Goal: Book appointment/travel/reservation

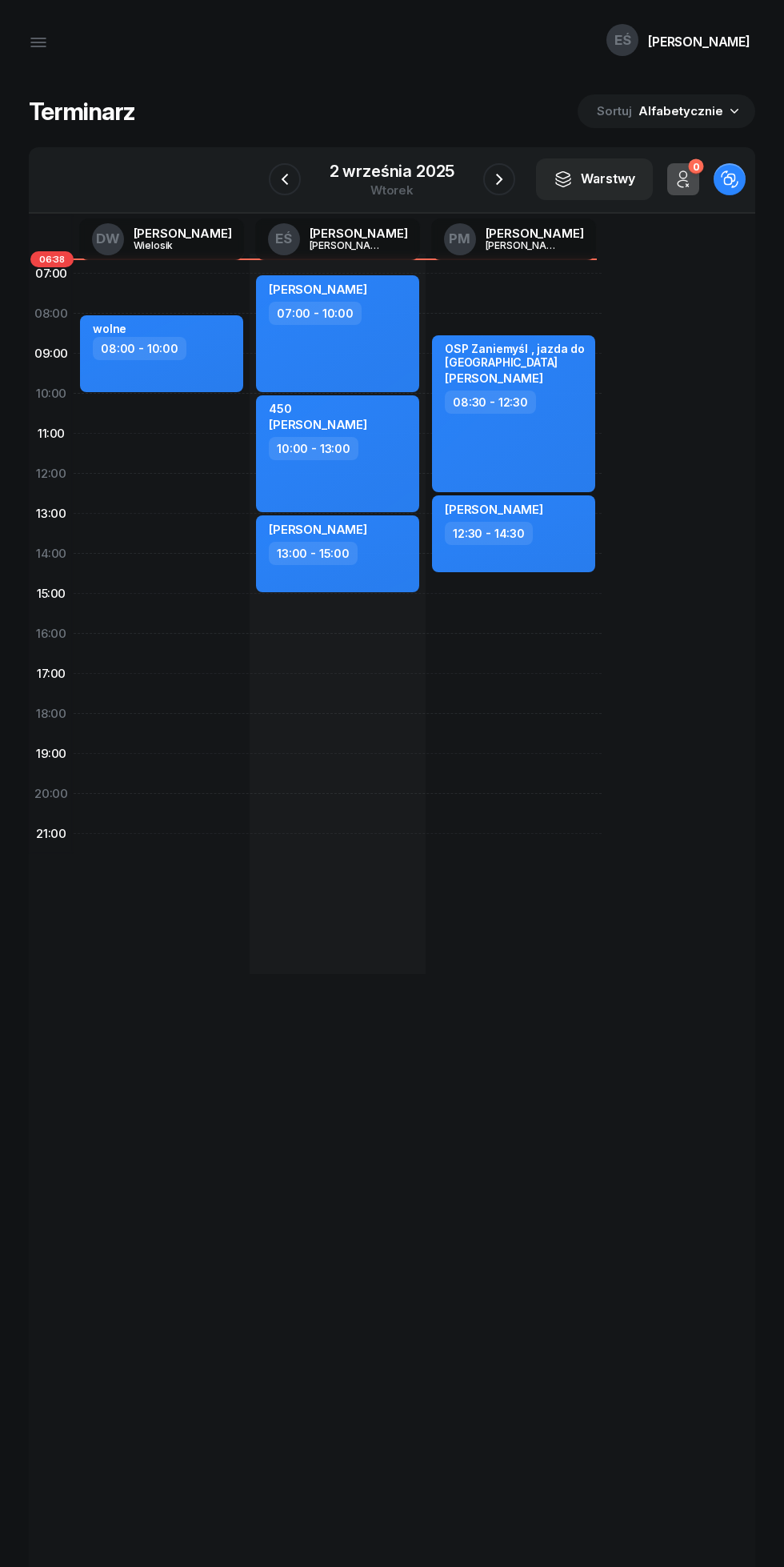
click at [491, 186] on icon "button" at bounding box center [499, 179] width 19 height 19
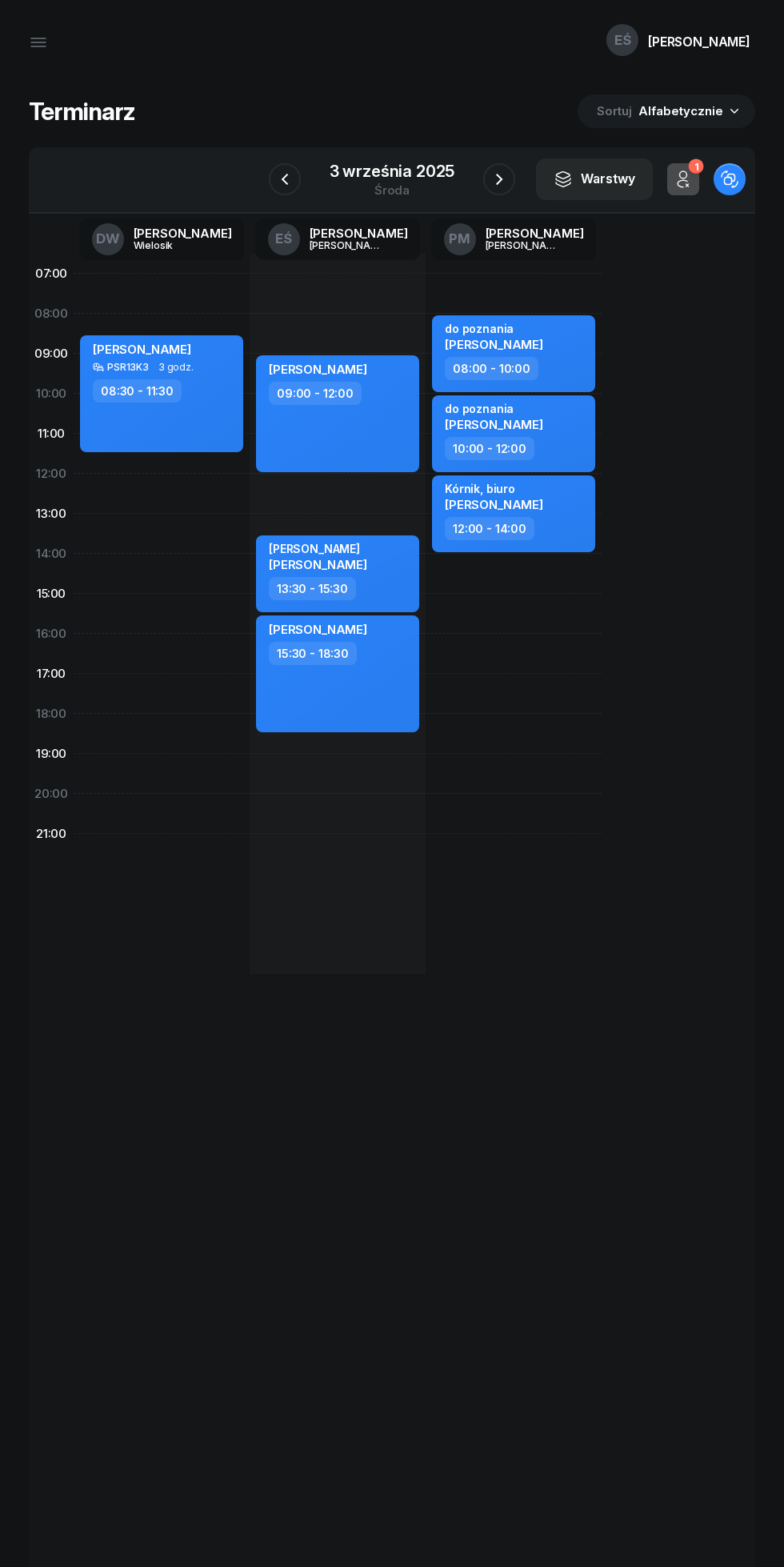
click at [495, 179] on icon "button" at bounding box center [499, 179] width 19 height 19
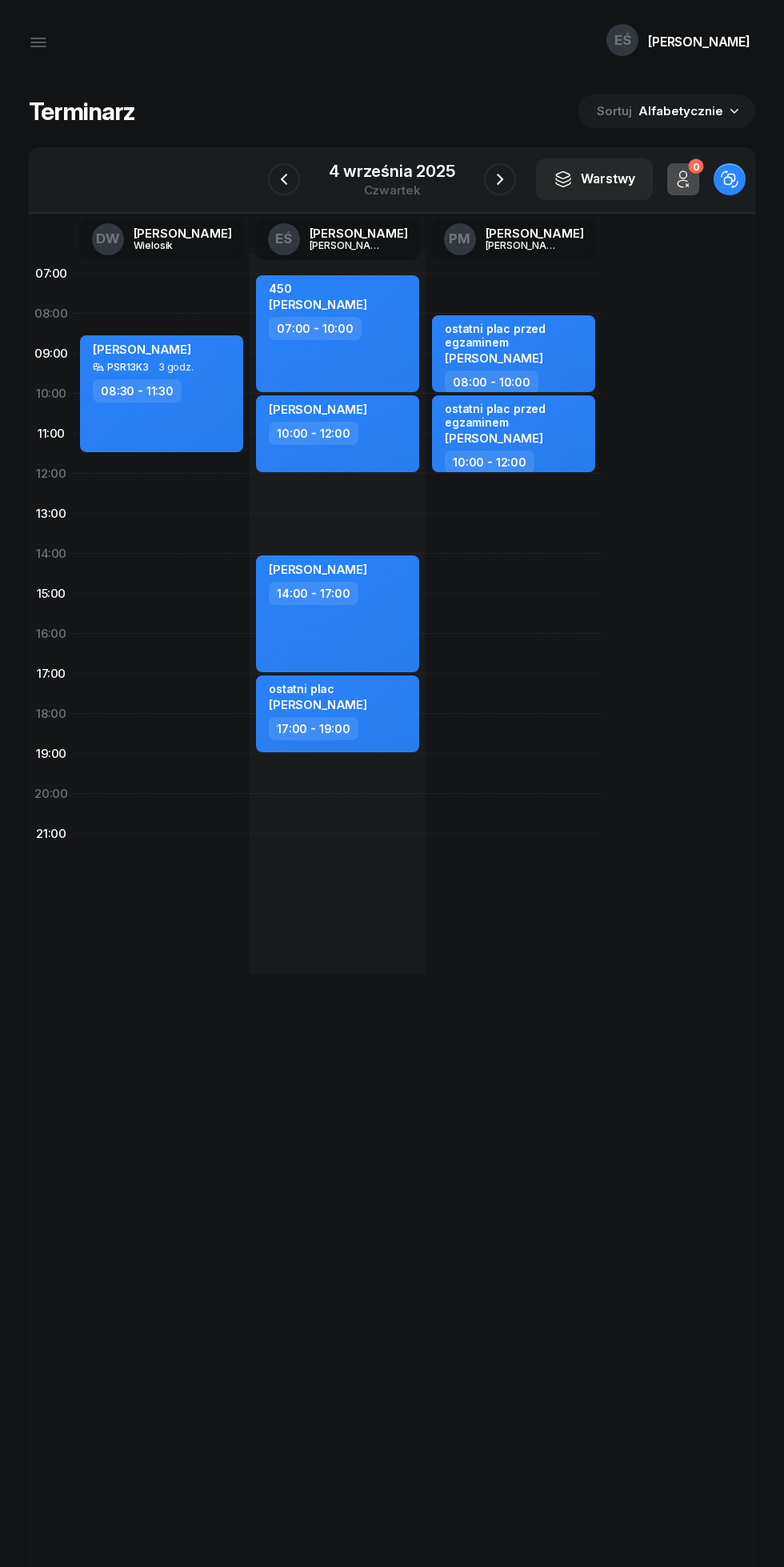
click at [499, 179] on icon "button" at bounding box center [499, 179] width 19 height 19
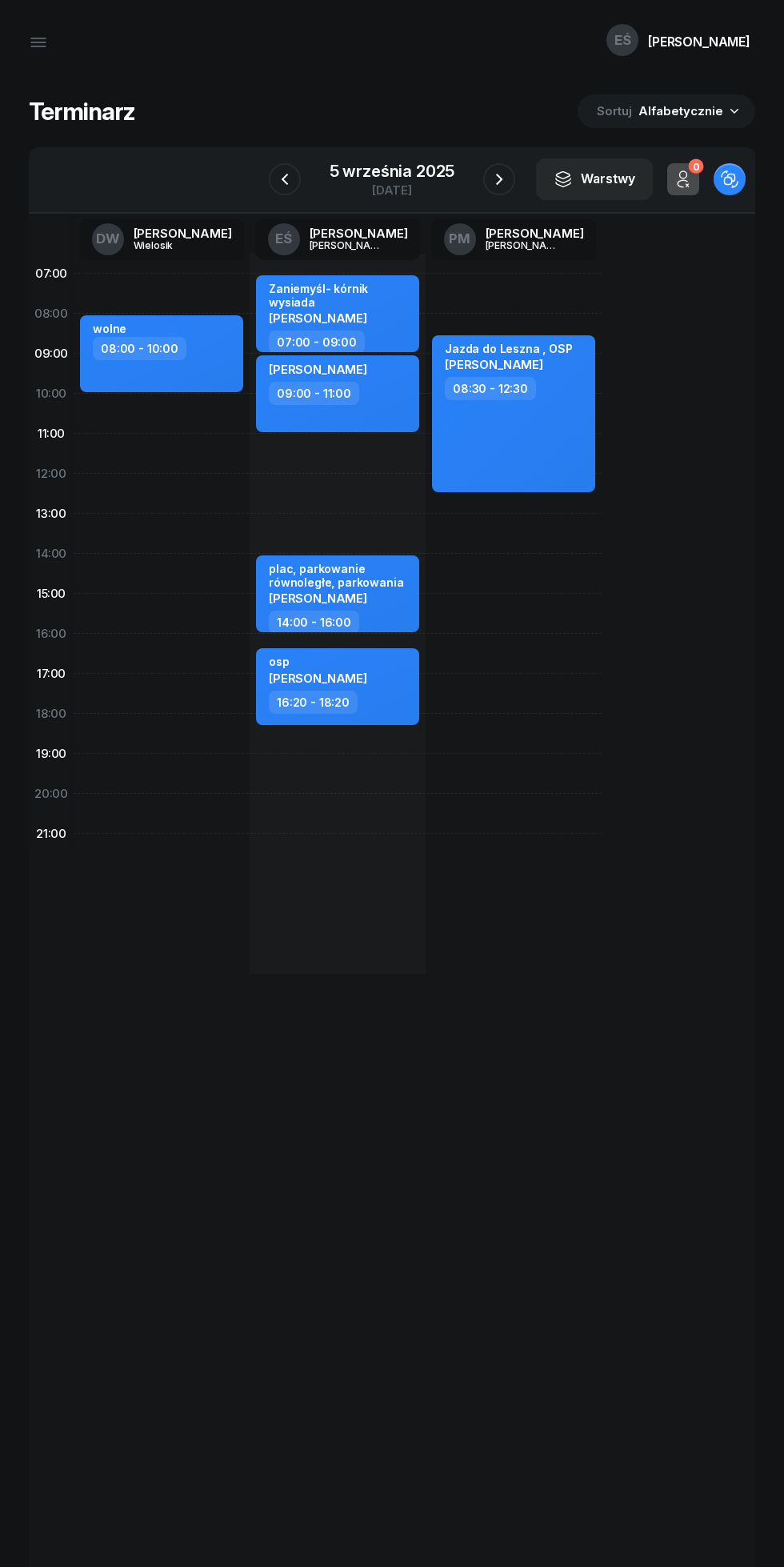
click at [465, 185] on div "[DATE]" at bounding box center [393, 180] width 164 height 45
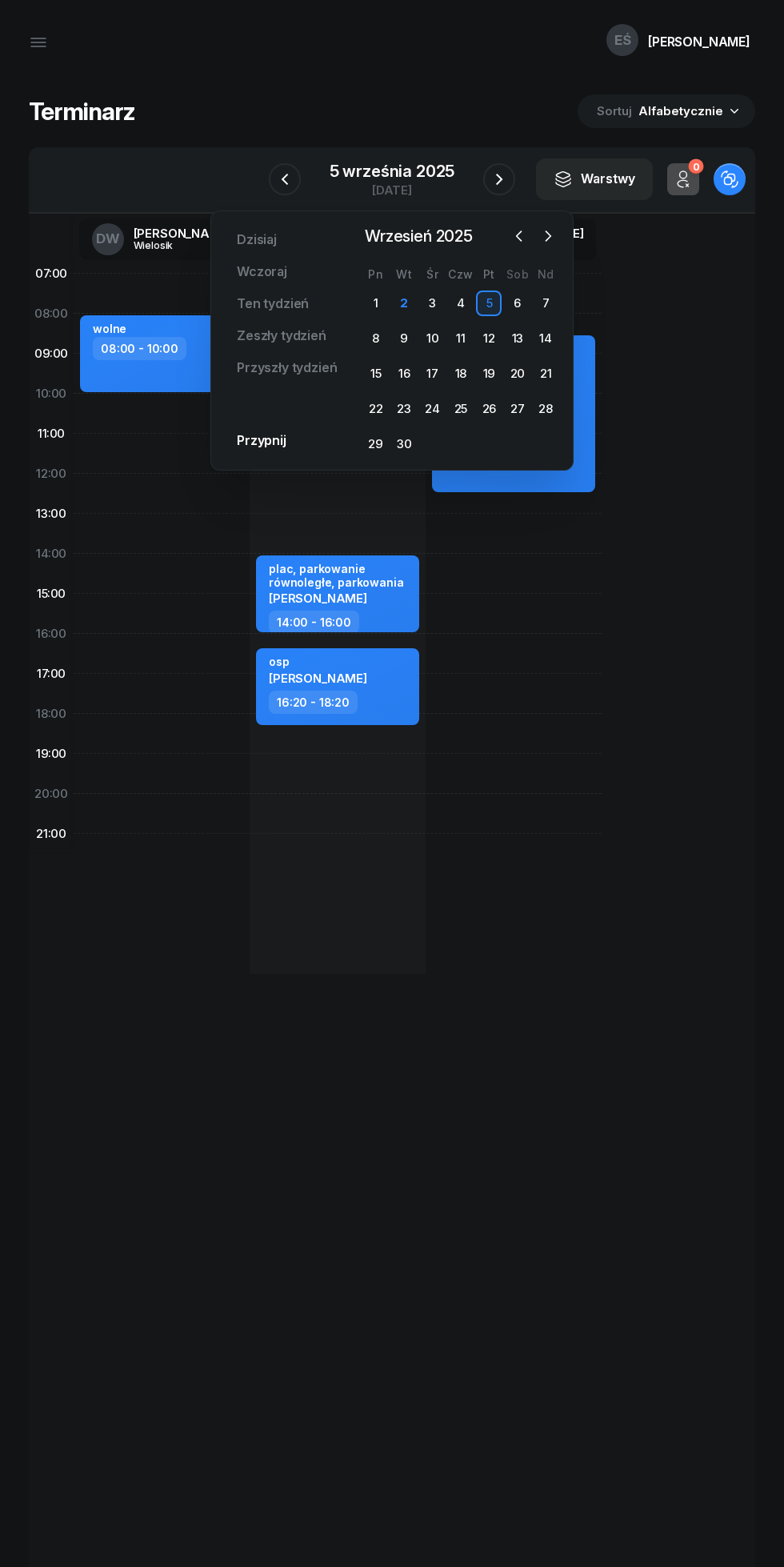
click at [628, 809] on div "07:00 08:00 09:00 10:00 11:00 12:00 13:00 14:00 15:00 16:00 17:00 18:00 19:00 2…" at bounding box center [392, 928] width 726 height 1431
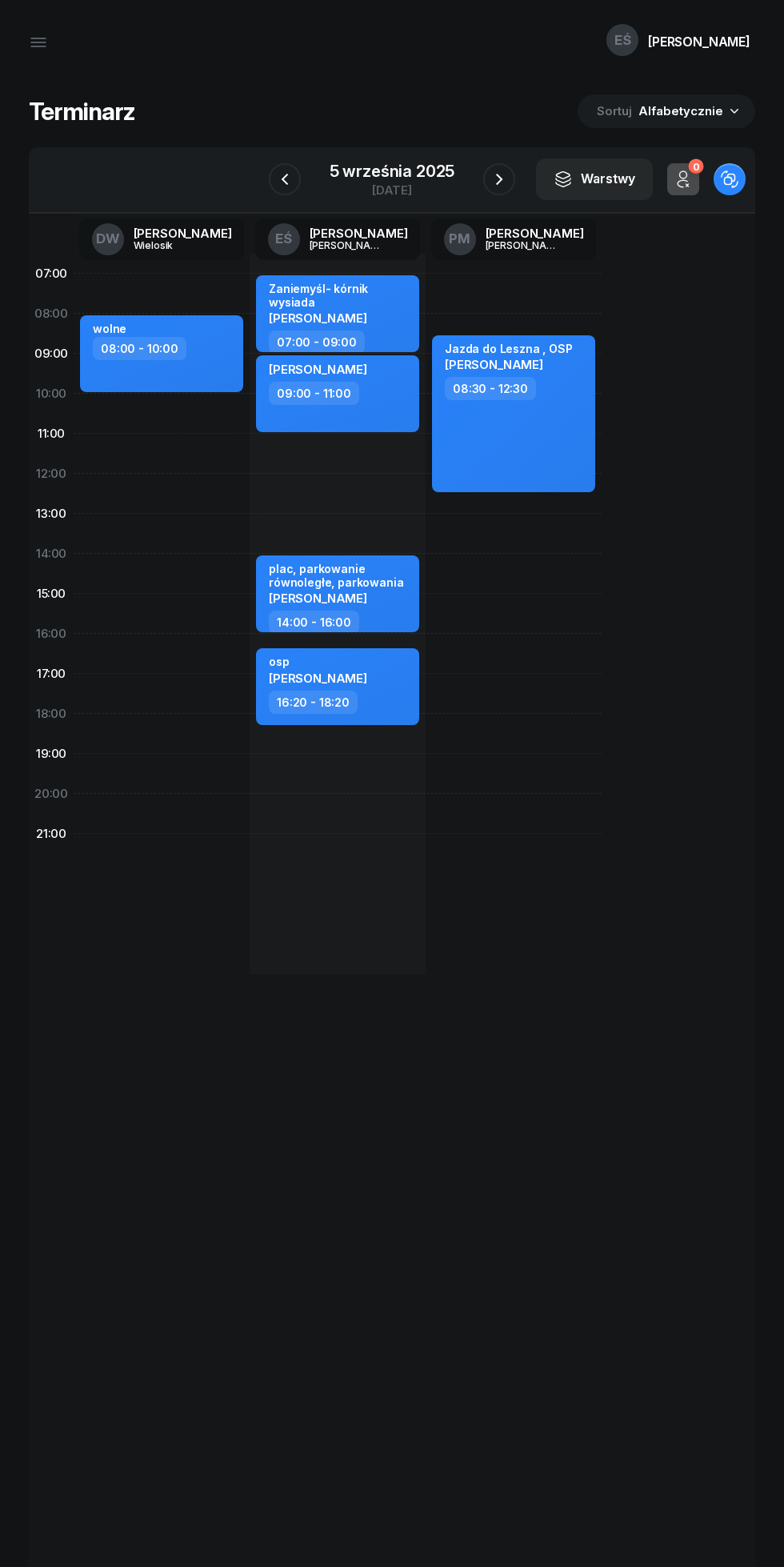
click at [364, 176] on div "5 września 2025" at bounding box center [392, 172] width 126 height 16
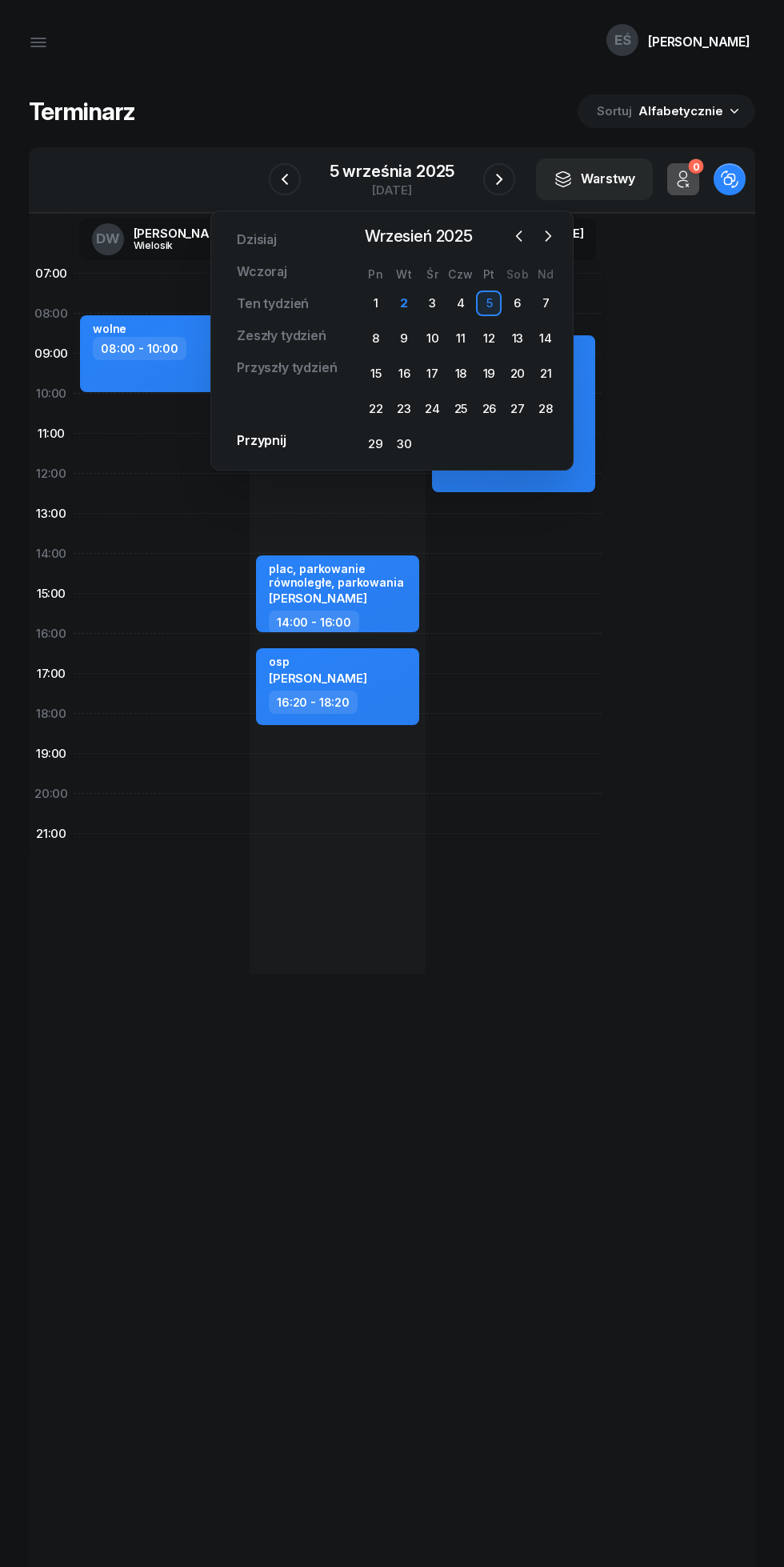
click at [399, 304] on div "2" at bounding box center [404, 303] width 25 height 25
